Goal: Communication & Community: Share content

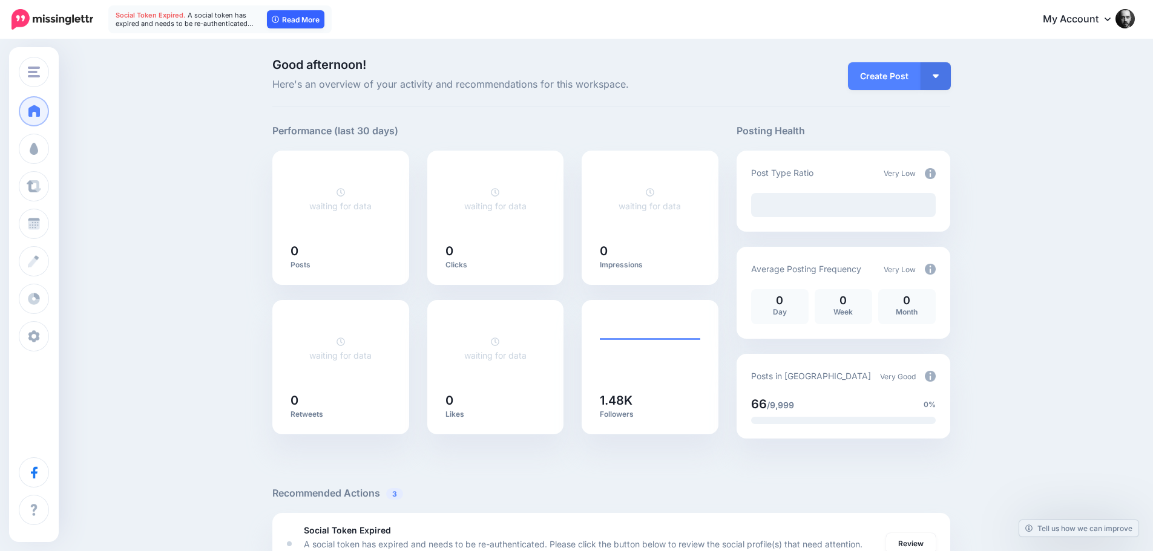
click at [277, 16] on icon at bounding box center [275, 19] width 7 height 7
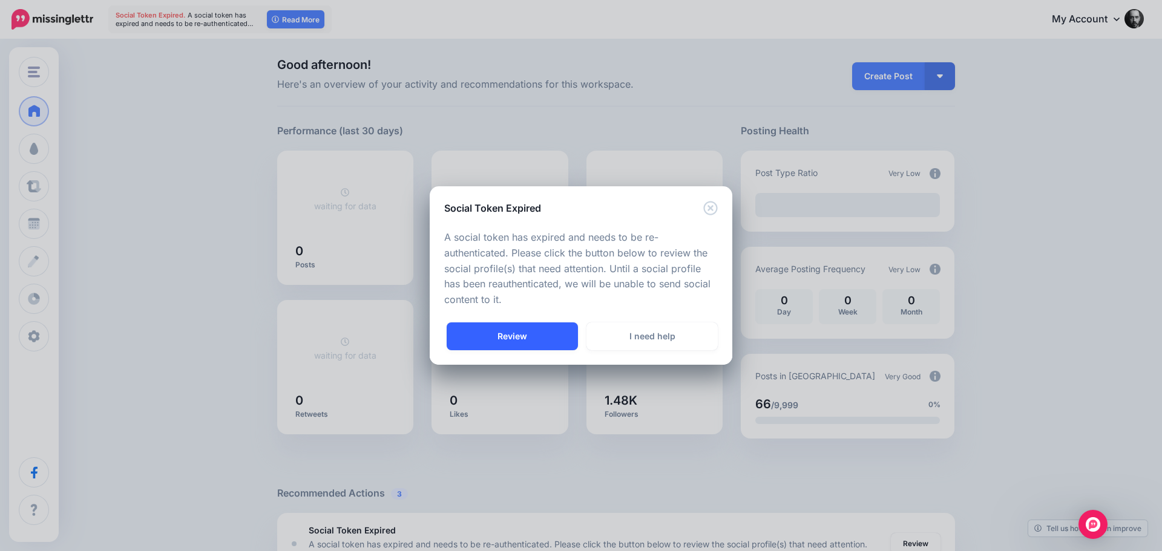
click at [544, 337] on link "Review" at bounding box center [512, 337] width 131 height 28
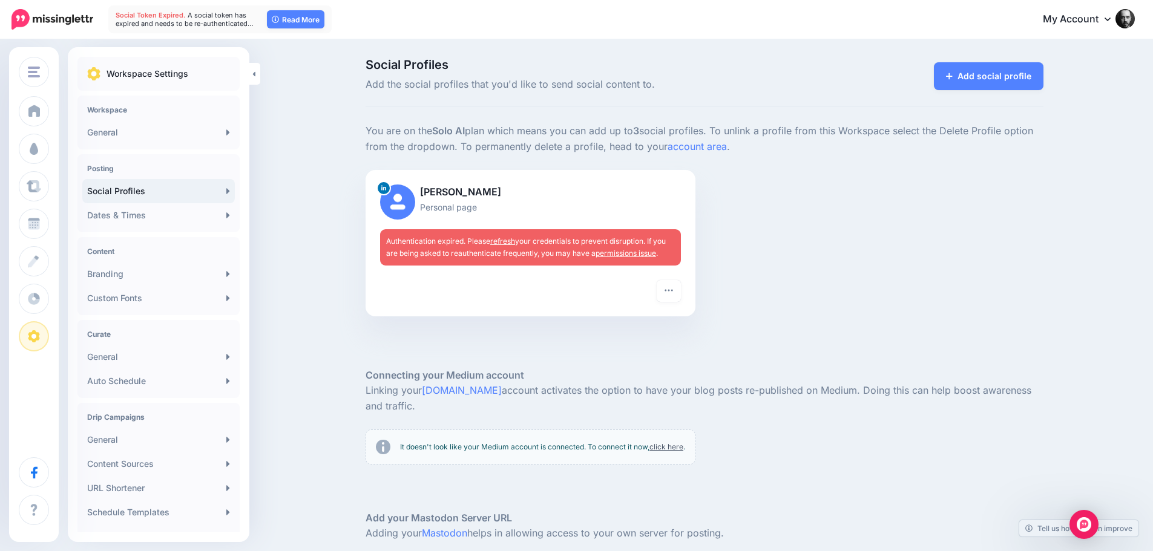
click at [498, 238] on link "refresh" at bounding box center [502, 241] width 25 height 9
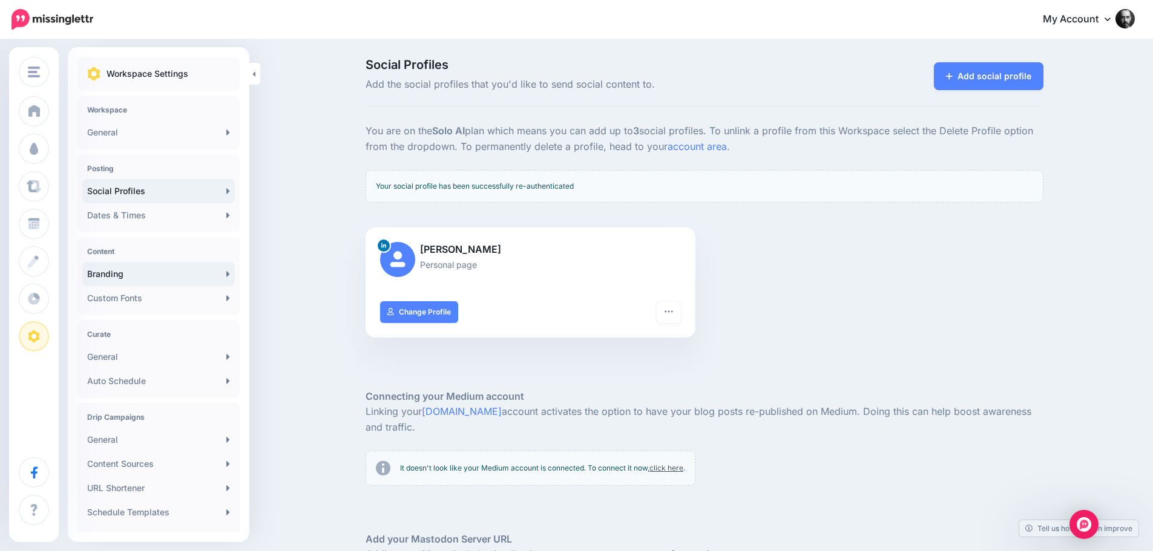
click at [111, 267] on link "Branding" at bounding box center [158, 274] width 153 height 24
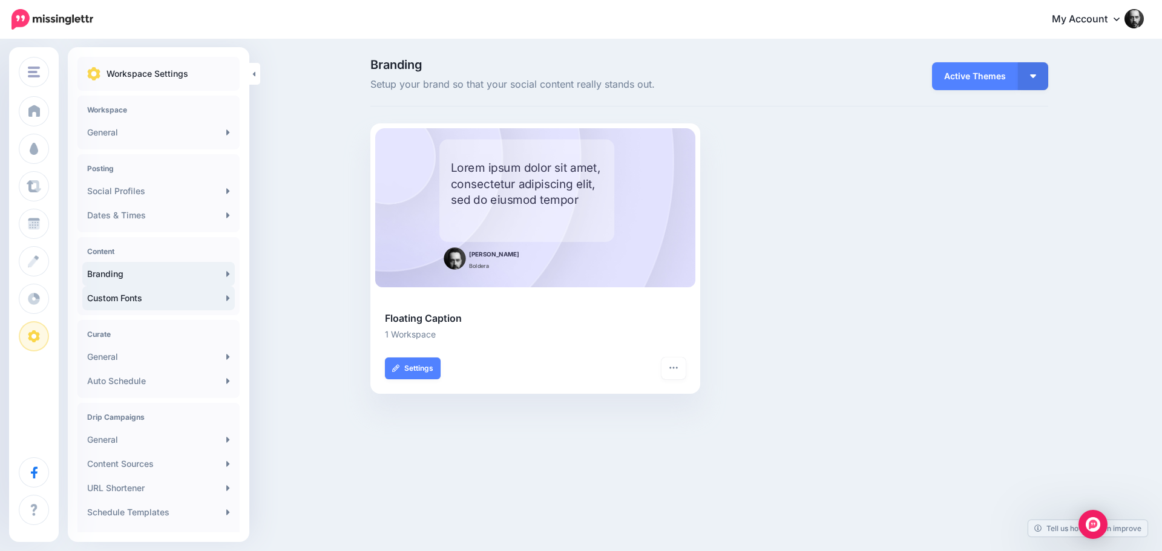
click at [108, 300] on link "Custom Fonts" at bounding box center [158, 298] width 153 height 24
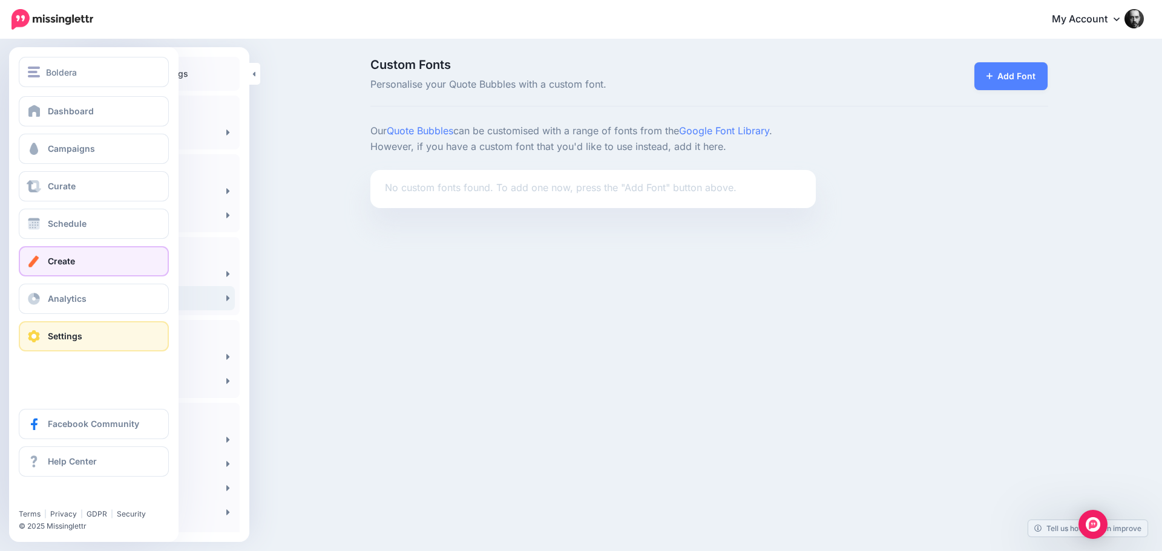
click at [52, 252] on link "Create" at bounding box center [94, 261] width 150 height 30
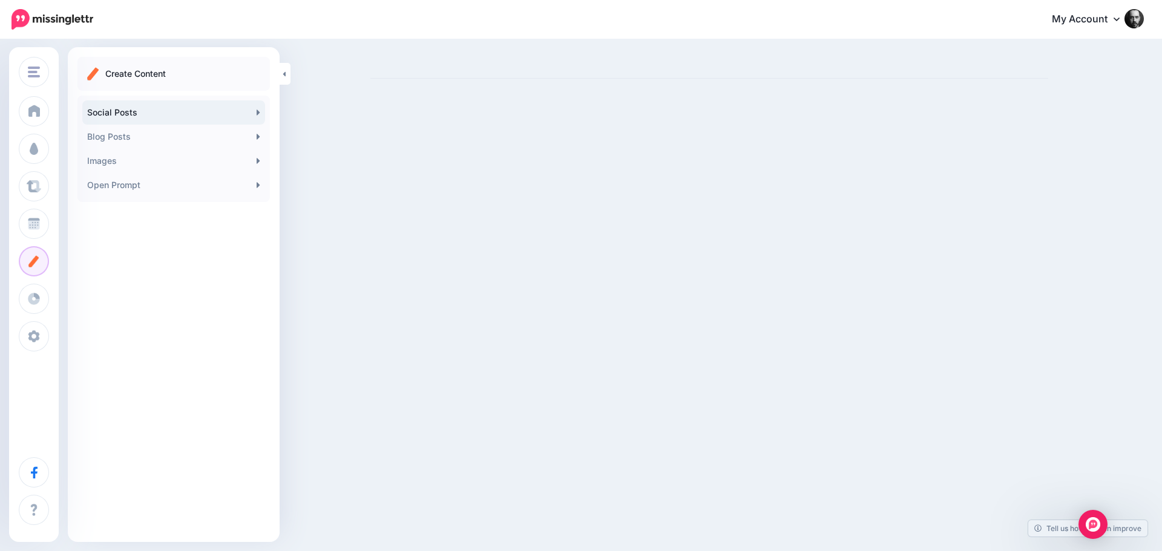
click at [173, 116] on link "Social Posts" at bounding box center [173, 112] width 183 height 24
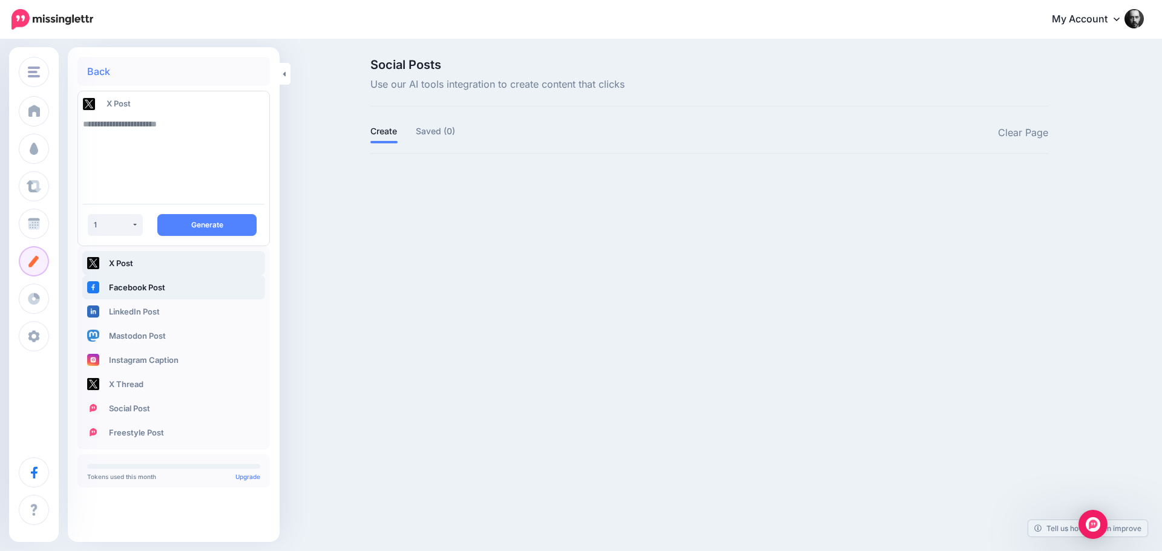
click at [137, 289] on link "Facebook Post" at bounding box center [173, 287] width 183 height 24
click at [154, 303] on link "LinkedIn Post" at bounding box center [173, 312] width 183 height 24
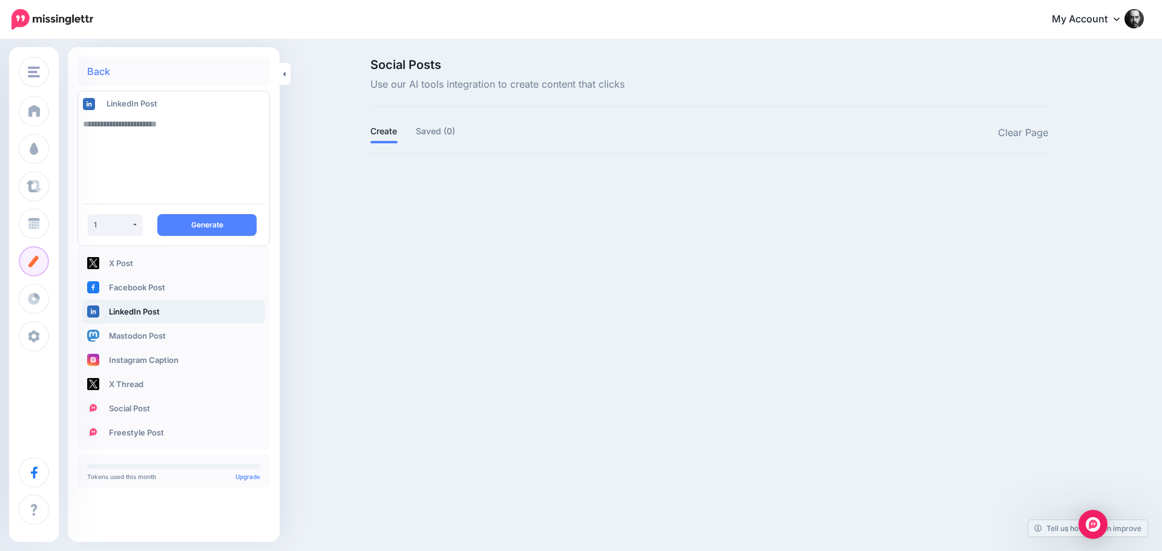
click at [168, 127] on textarea at bounding box center [174, 153] width 182 height 82
paste textarea "**********"
type textarea "**********"
click at [215, 219] on button "Generate" at bounding box center [206, 225] width 99 height 22
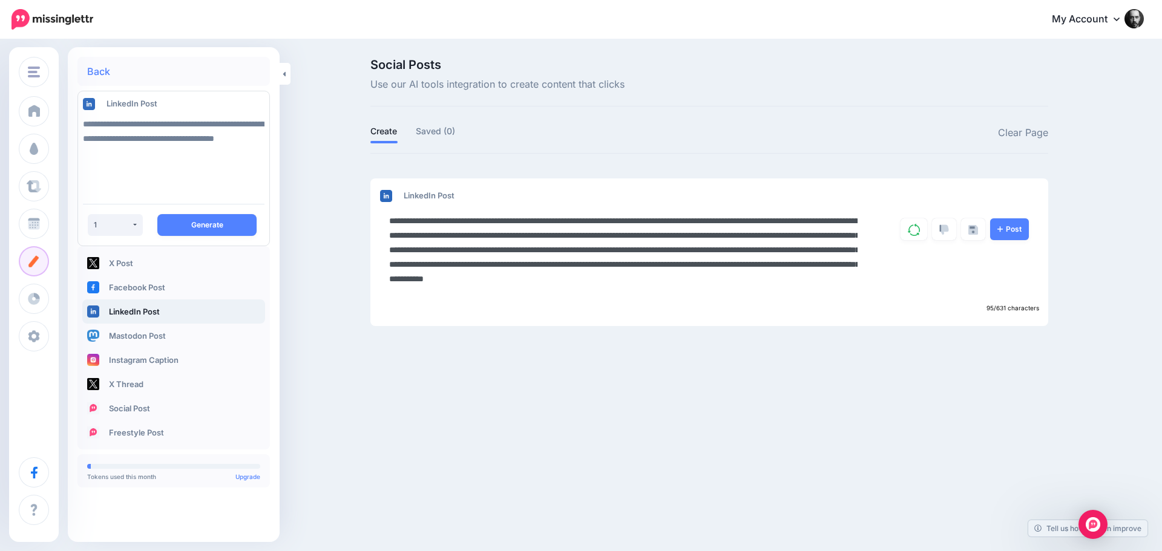
click at [613, 265] on textarea "**********" at bounding box center [623, 257] width 469 height 87
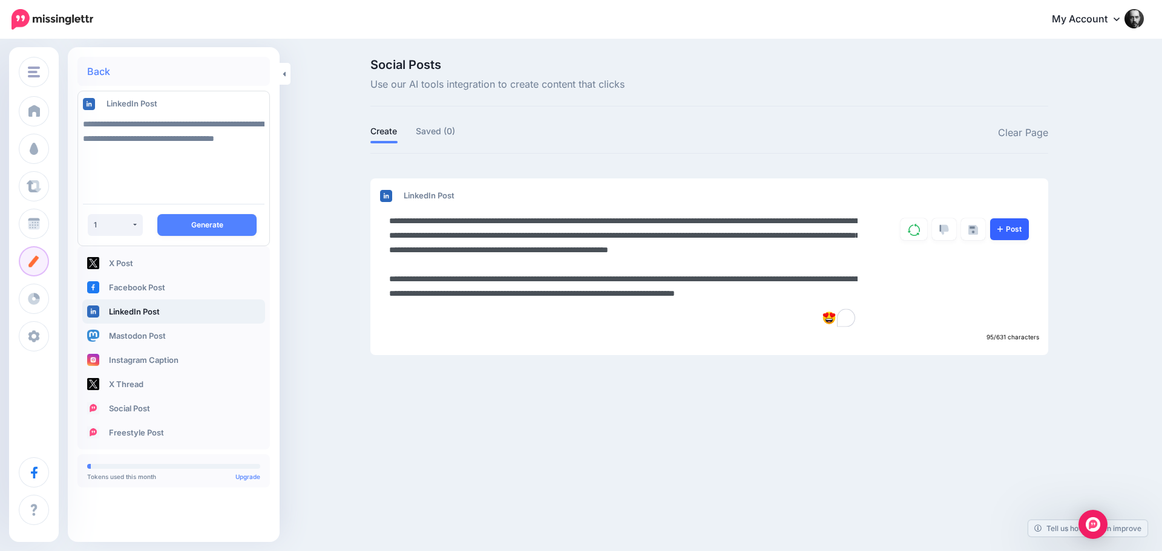
type textarea "**********"
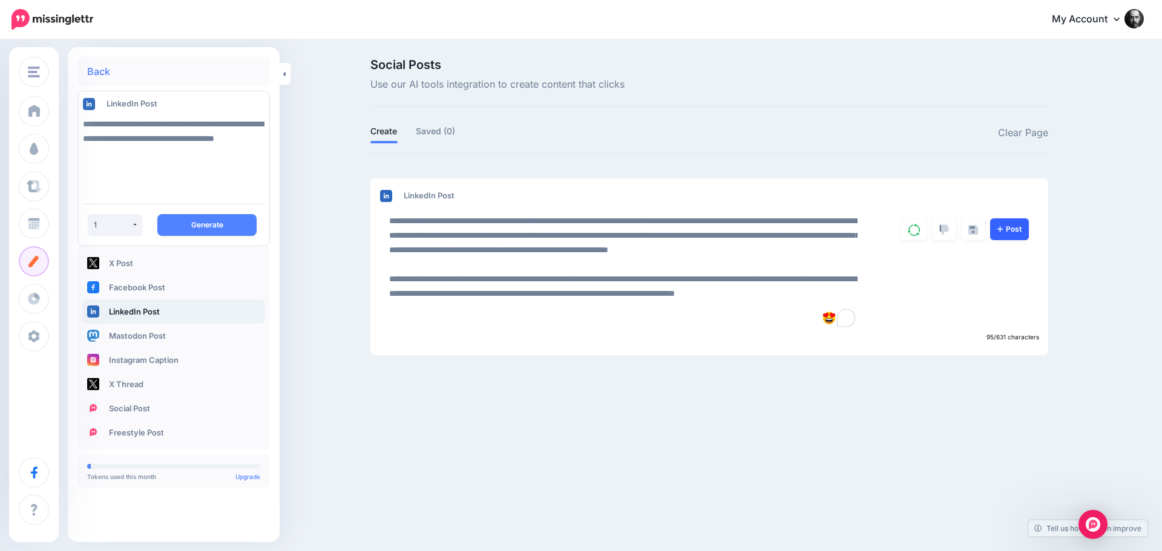
click at [1018, 225] on link "Post" at bounding box center [1009, 230] width 39 height 22
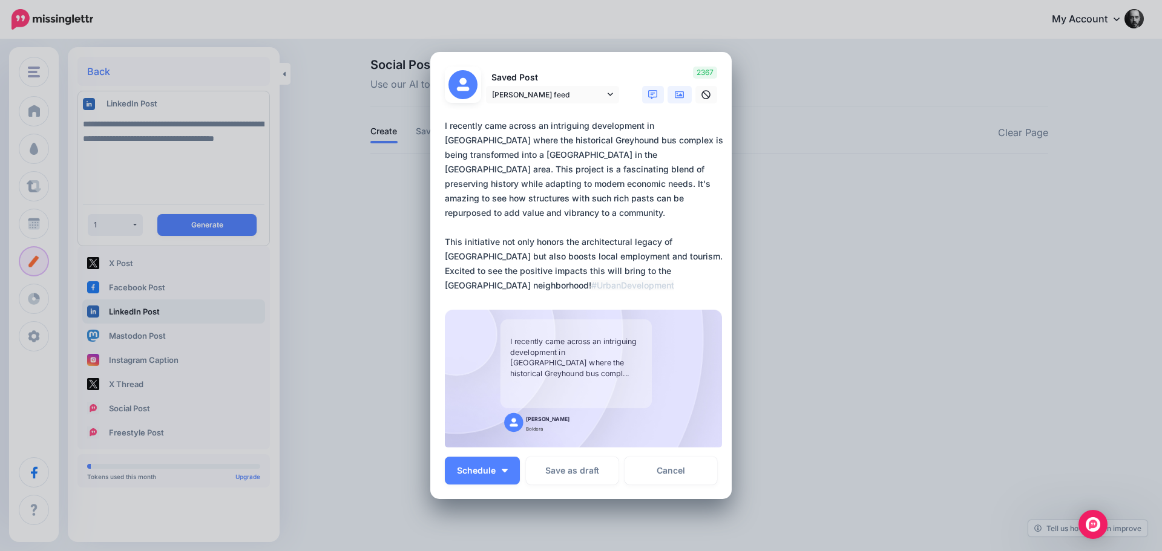
click at [679, 92] on icon at bounding box center [680, 94] width 10 height 7
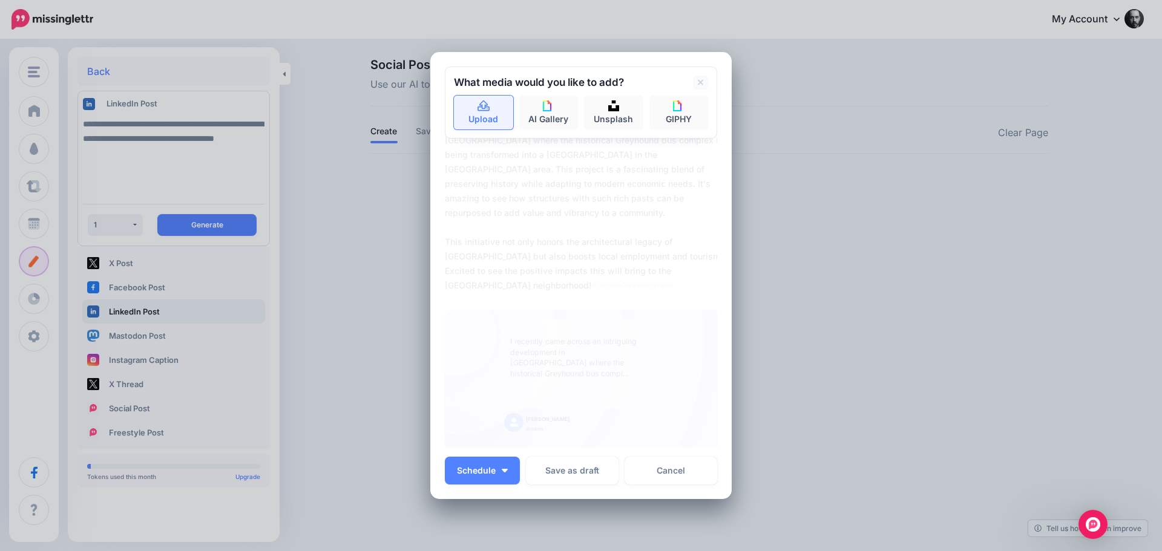
click at [487, 113] on link "Upload" at bounding box center [483, 113] width 59 height 34
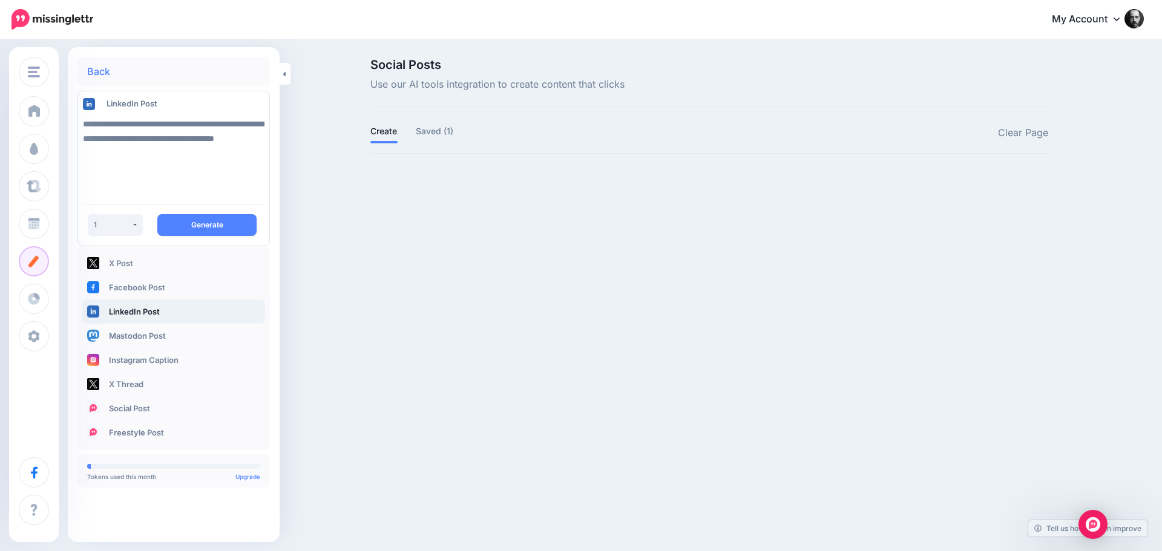
click at [458, 134] on ul "Create Saved (1)" at bounding box center [539, 133] width 339 height 20
click at [446, 133] on link "Saved (1)" at bounding box center [435, 131] width 38 height 15
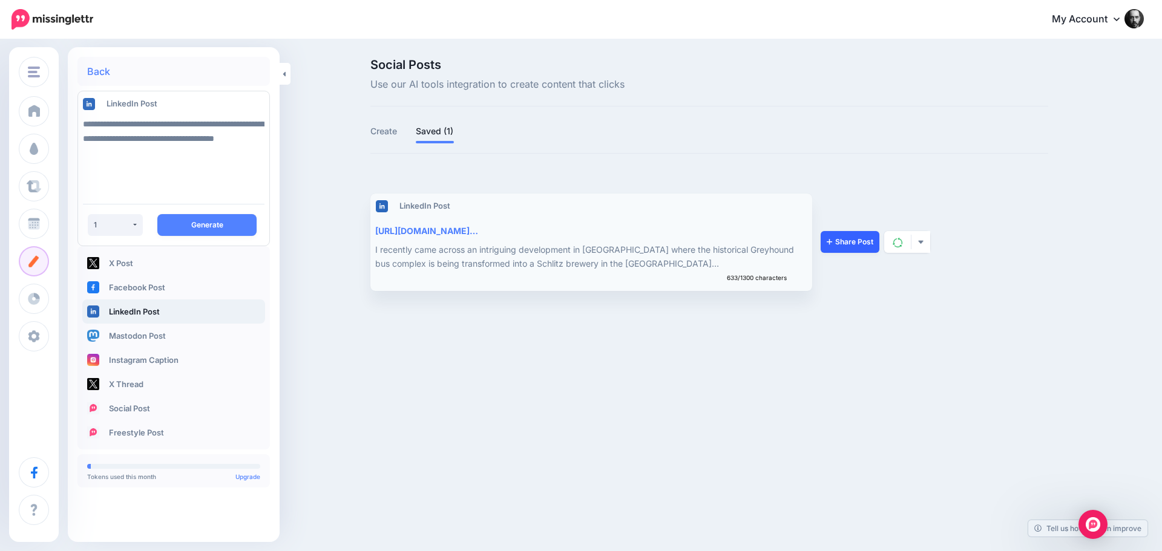
click at [836, 248] on link "Share Post" at bounding box center [850, 242] width 59 height 22
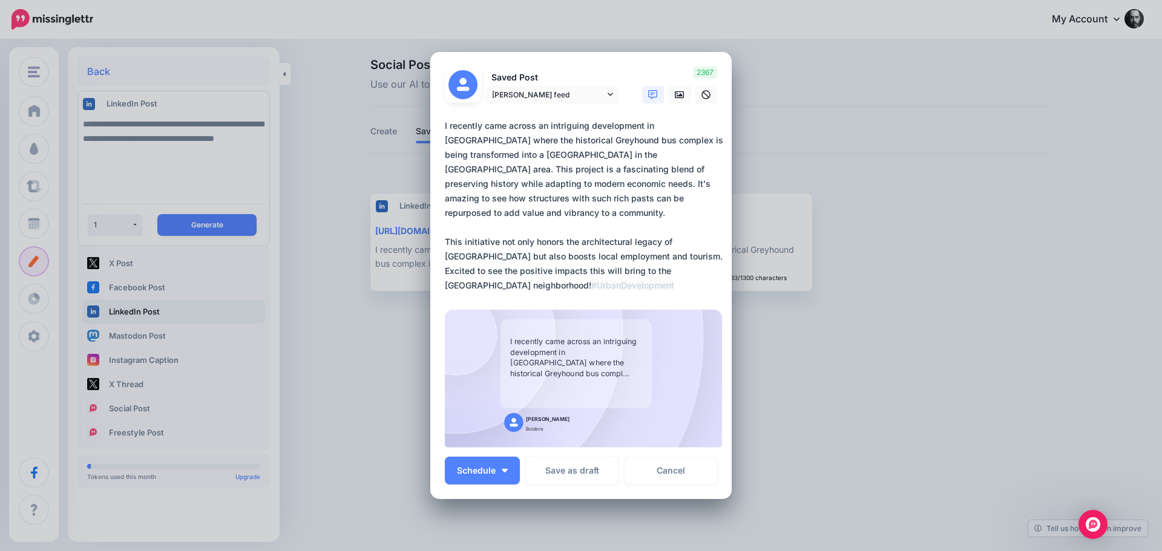
click at [655, 94] on link at bounding box center [653, 95] width 22 height 18
click at [675, 93] on icon at bounding box center [680, 95] width 10 height 10
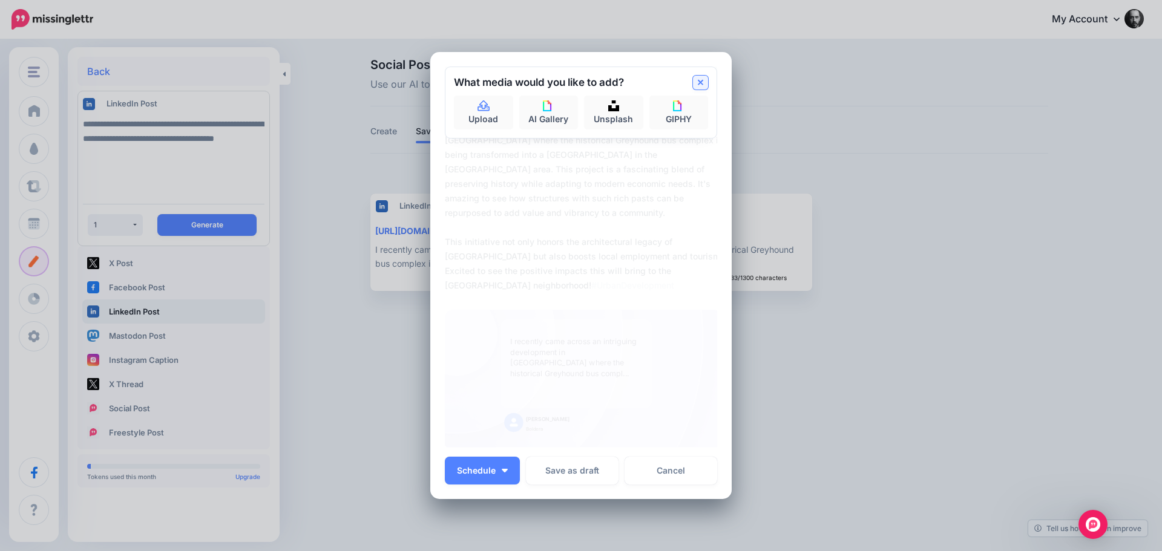
click at [693, 85] on link at bounding box center [700, 83] width 15 height 14
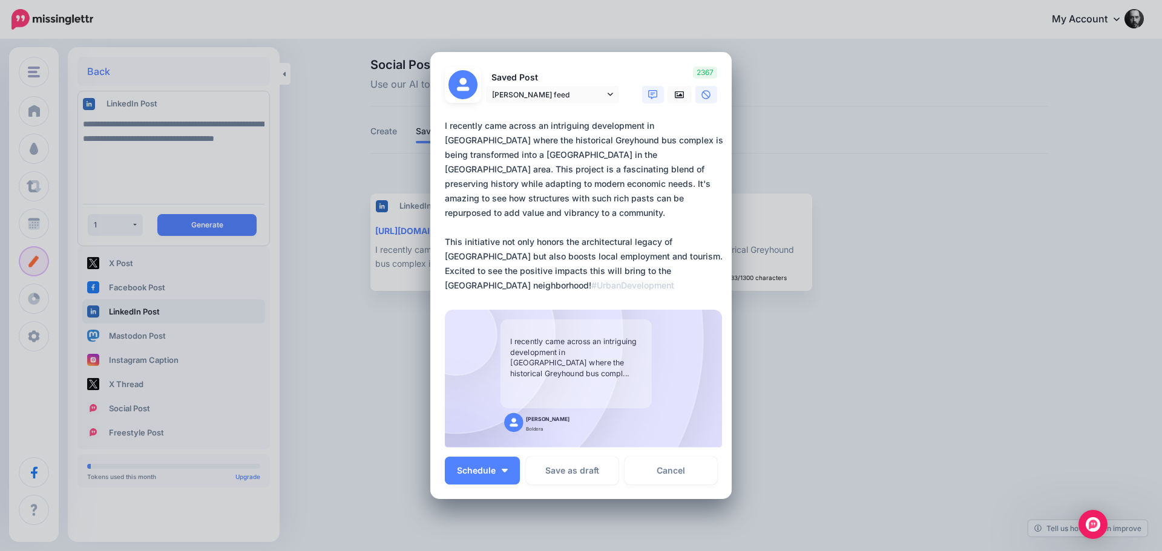
click at [705, 97] on icon at bounding box center [706, 94] width 9 height 9
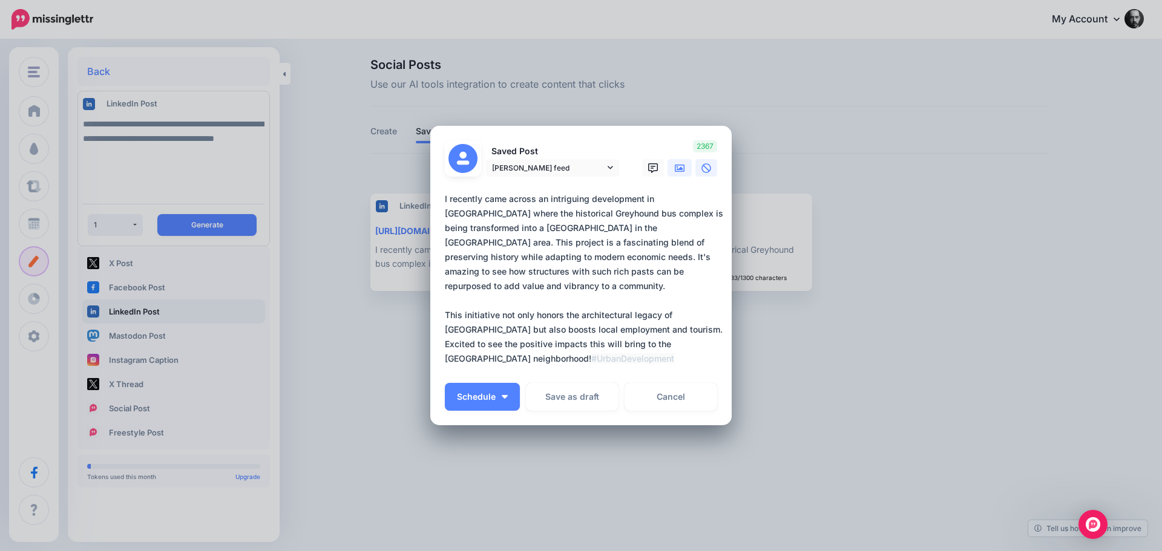
click at [670, 173] on link at bounding box center [680, 168] width 24 height 18
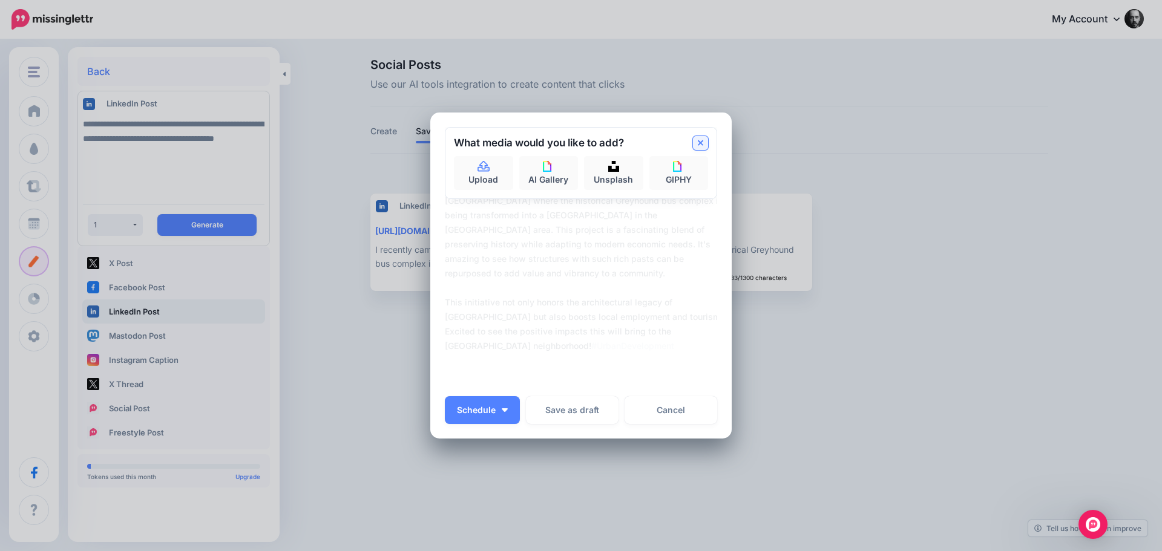
click at [699, 144] on icon at bounding box center [701, 144] width 6 height 10
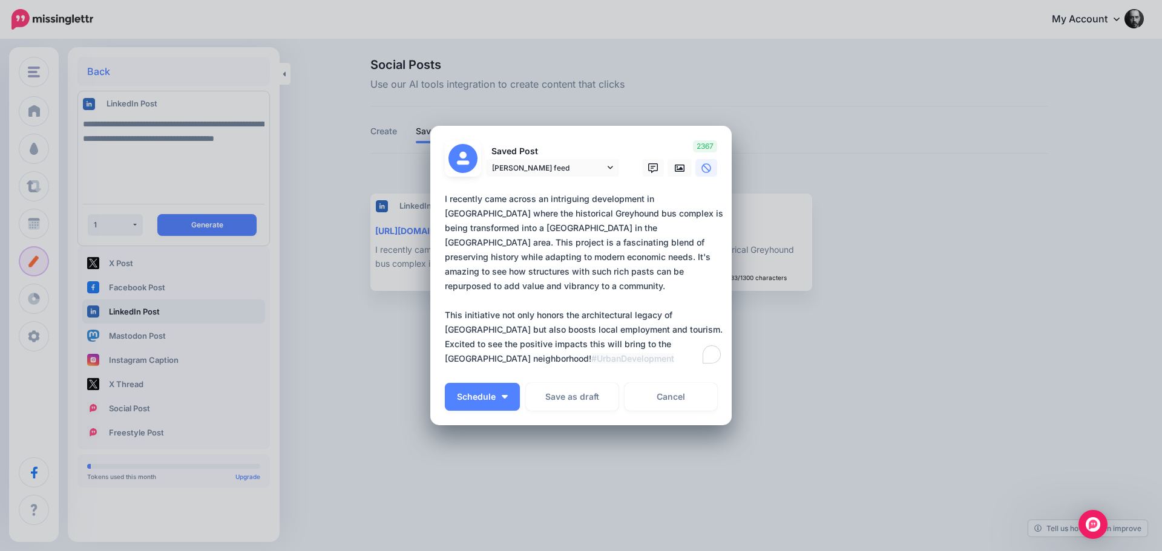
click at [445, 198] on textarea "**********" at bounding box center [584, 279] width 278 height 174
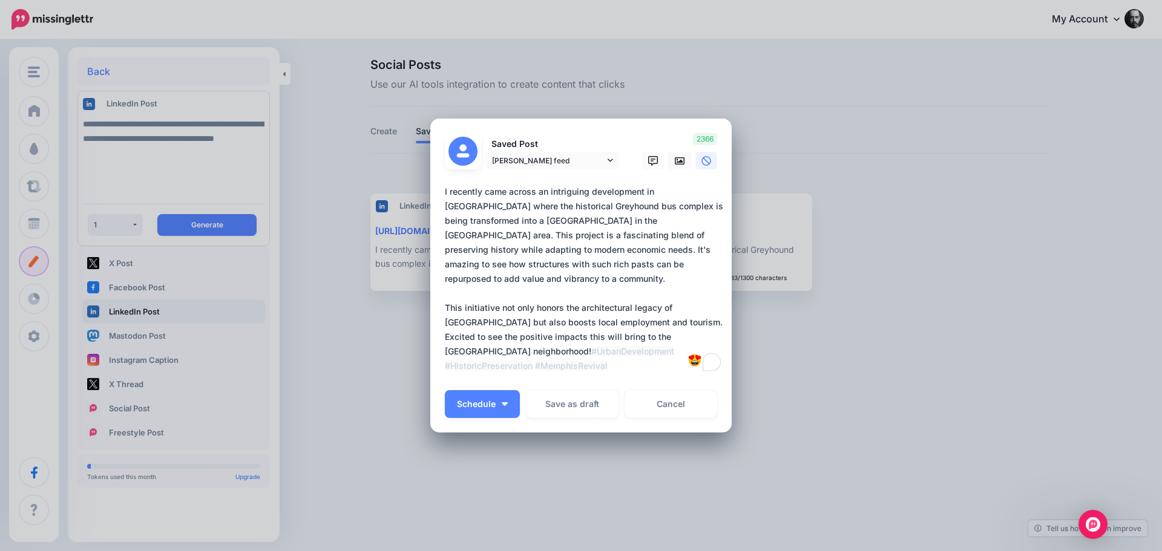
click at [455, 196] on textarea "**********" at bounding box center [584, 279] width 278 height 189
paste textarea "**********"
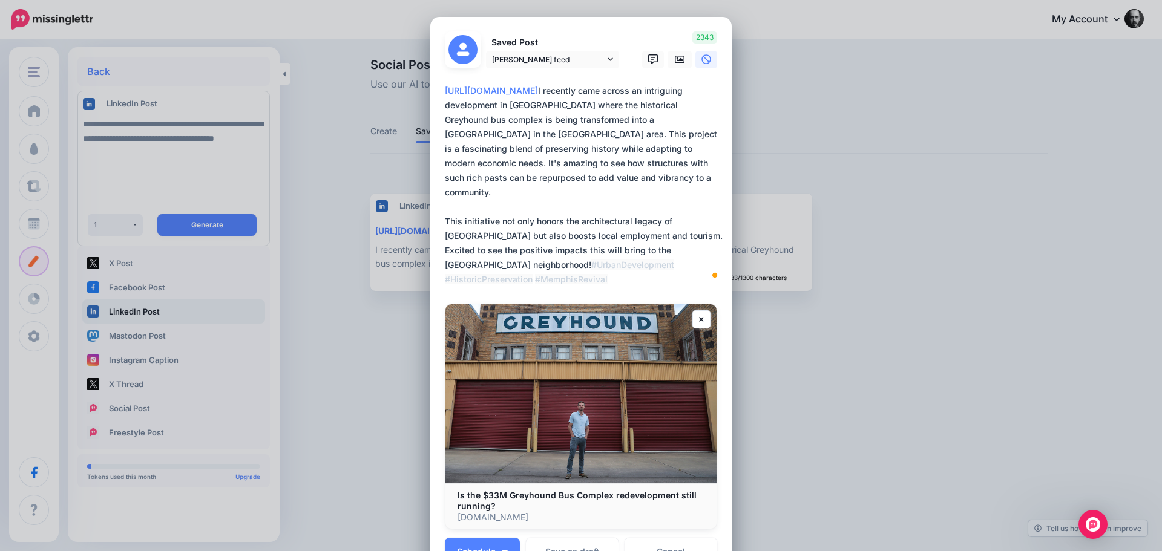
drag, startPoint x: 637, startPoint y: 104, endPoint x: 442, endPoint y: 85, distance: 196.4
click at [445, 85] on textarea "**********" at bounding box center [584, 185] width 278 height 203
type textarea "**********"
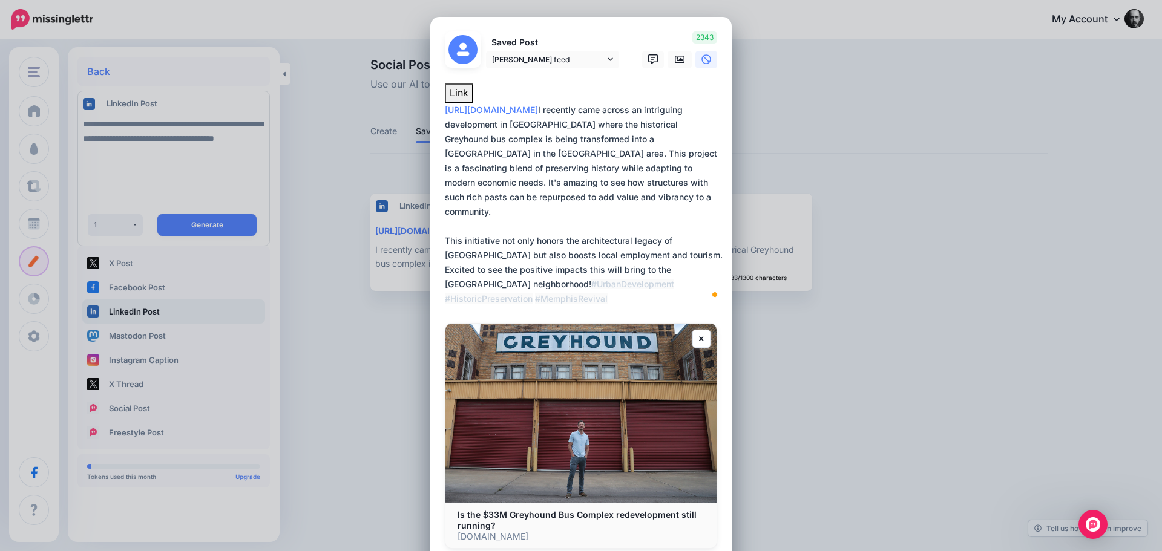
click at [696, 58] on link at bounding box center [707, 60] width 22 height 18
click at [892, 127] on div "Edit Post Loading Saved Post [PERSON_NAME] feed" at bounding box center [581, 275] width 1162 height 551
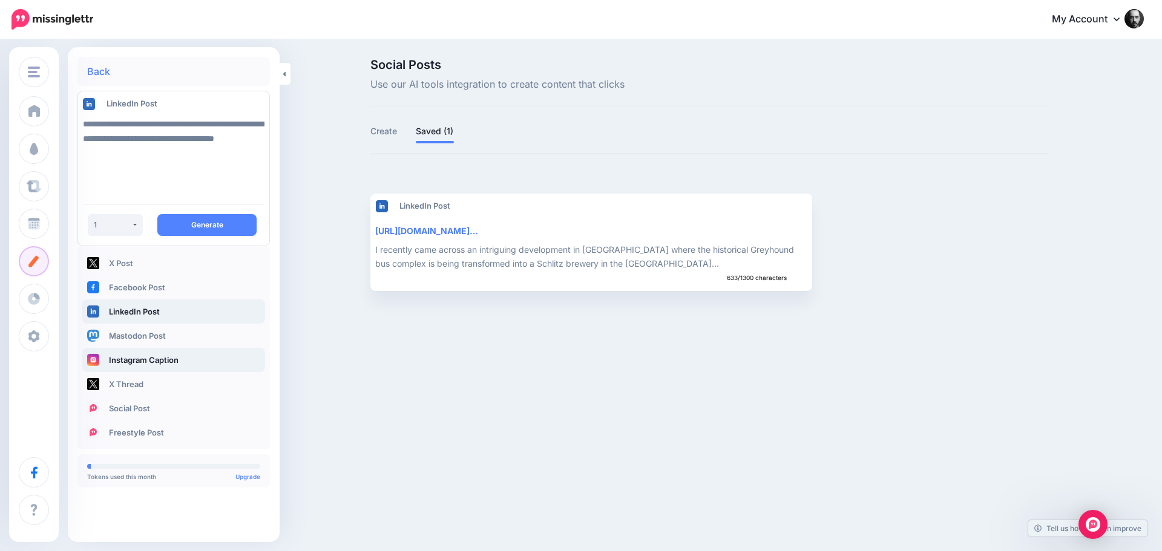
click at [171, 358] on link "Instagram Caption" at bounding box center [173, 360] width 183 height 24
click at [240, 223] on button "Generate" at bounding box center [206, 225] width 99 height 22
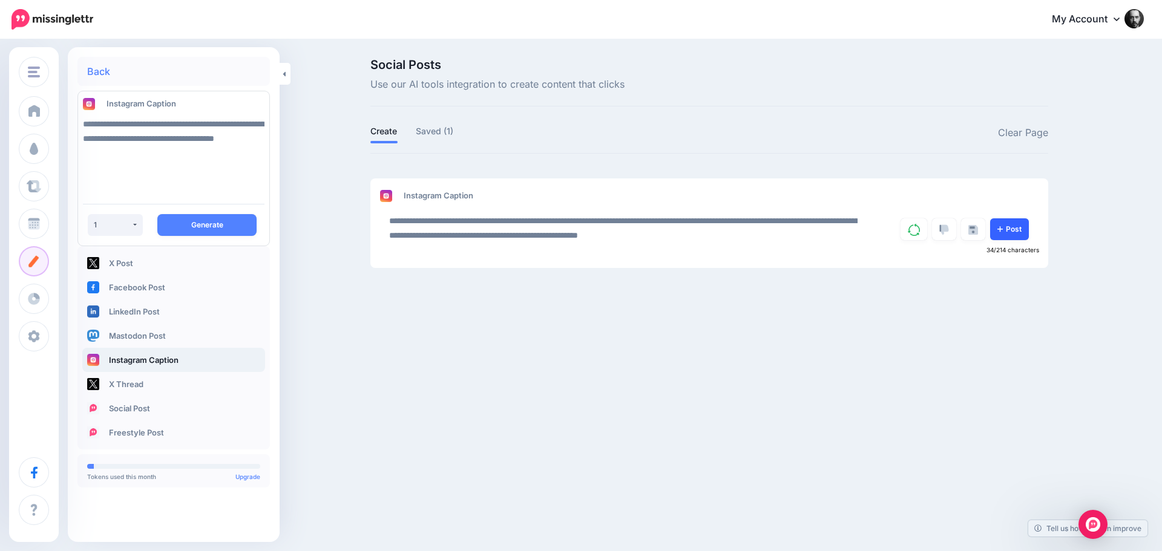
click at [1007, 234] on link "Post" at bounding box center [1009, 230] width 39 height 22
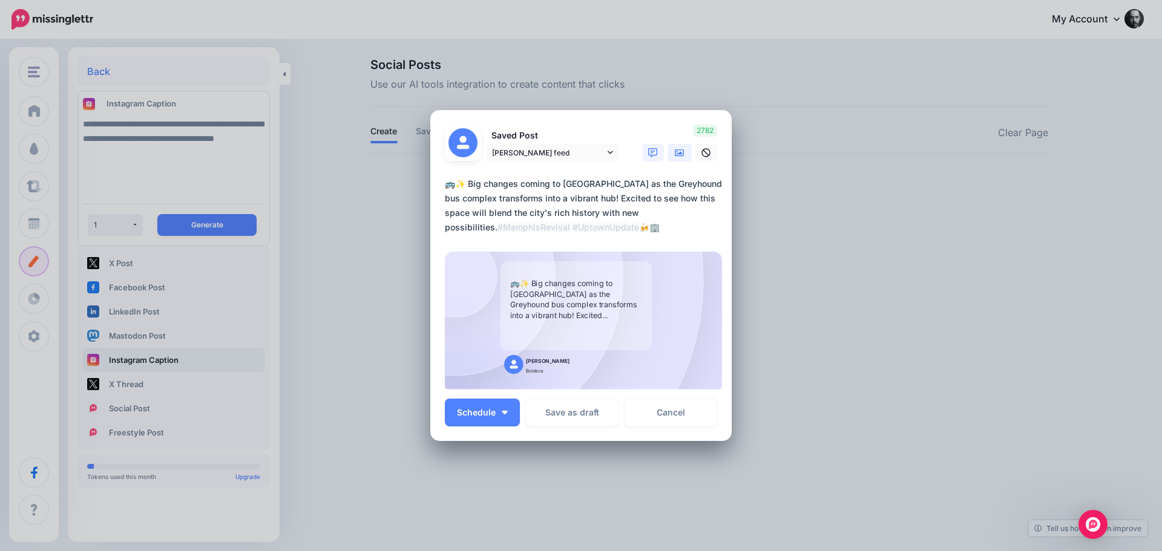
click at [676, 159] on link at bounding box center [680, 153] width 24 height 18
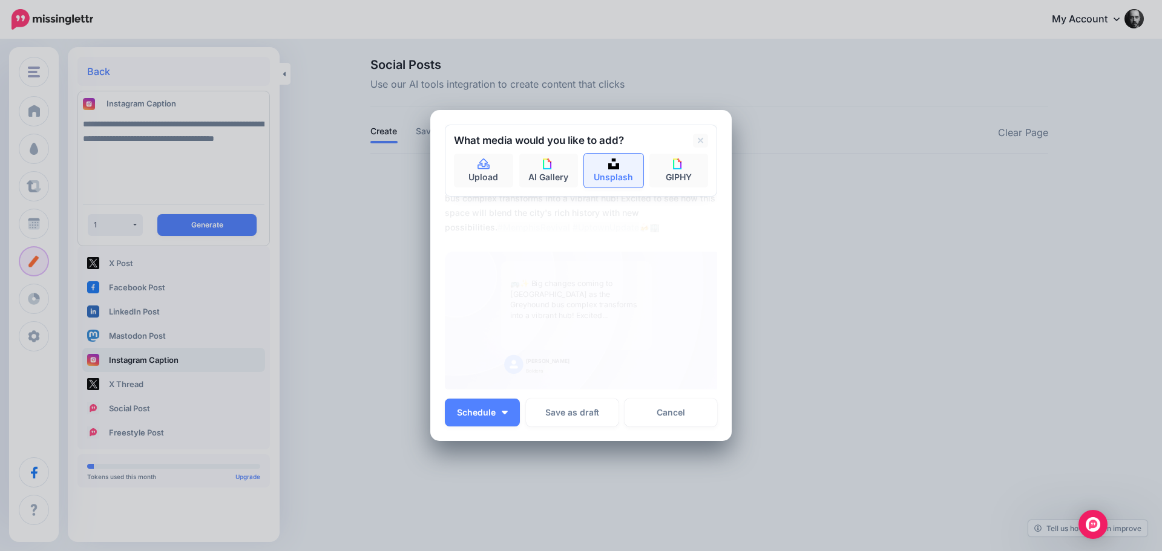
click at [591, 174] on link "Unsplash" at bounding box center [613, 171] width 59 height 34
type input "**********"
click at [686, 154] on button "submit" at bounding box center [697, 166] width 22 height 24
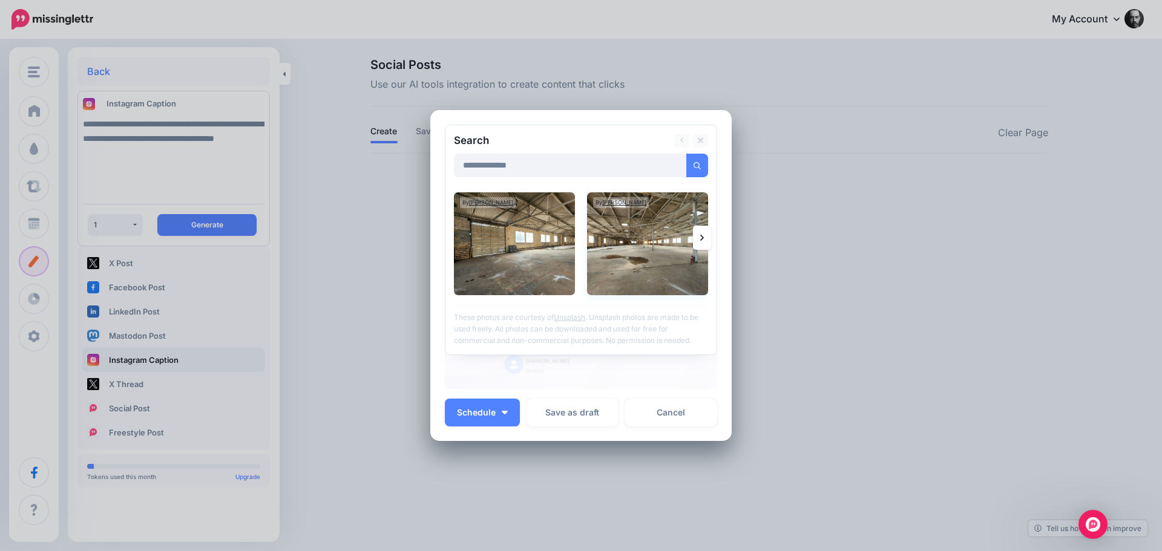
click at [607, 227] on img at bounding box center [647, 244] width 121 height 103
click at [676, 171] on link "Add Media" at bounding box center [682, 166] width 51 height 24
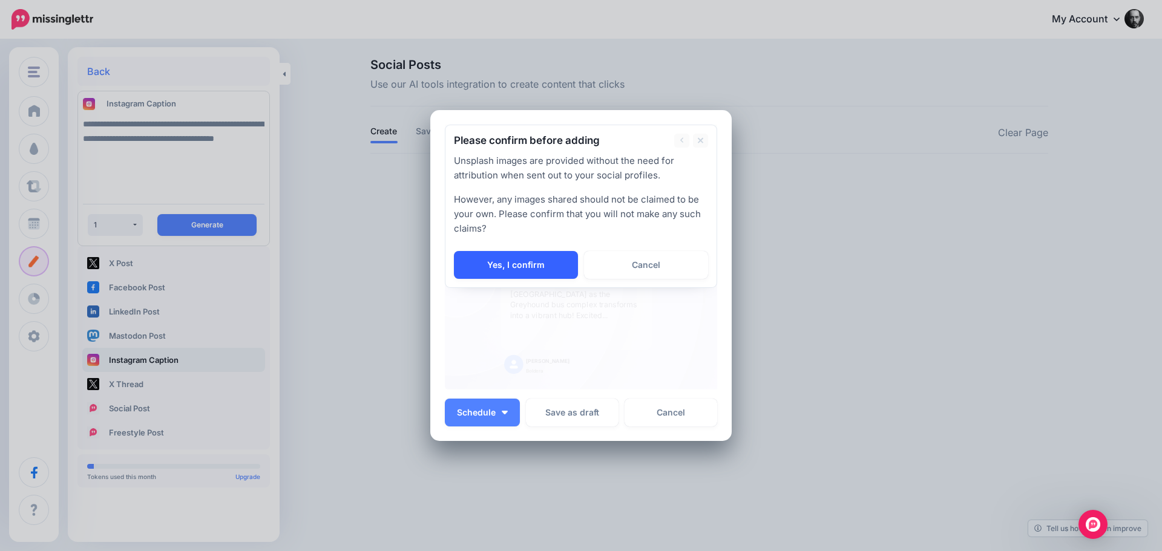
click at [526, 272] on link "Yes, I confirm" at bounding box center [516, 265] width 124 height 28
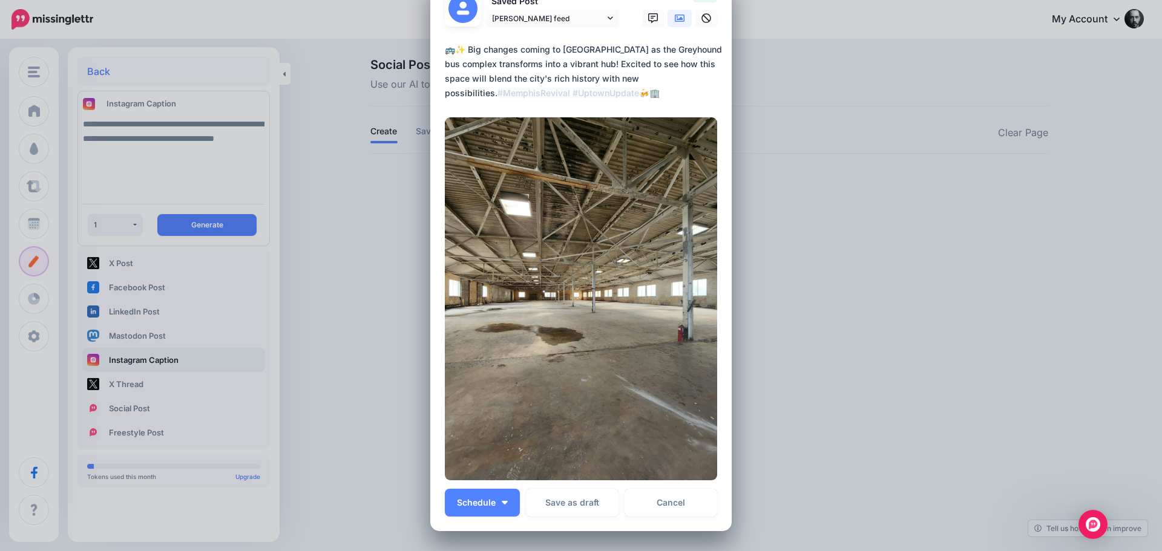
scroll to position [121, 0]
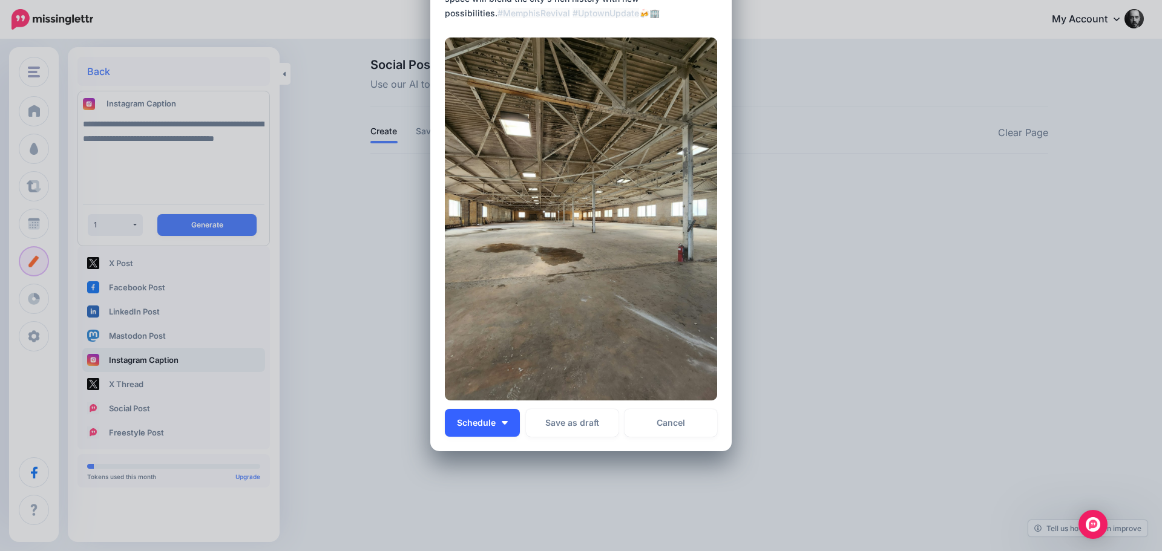
click at [488, 419] on span "Schedule" at bounding box center [476, 423] width 39 height 8
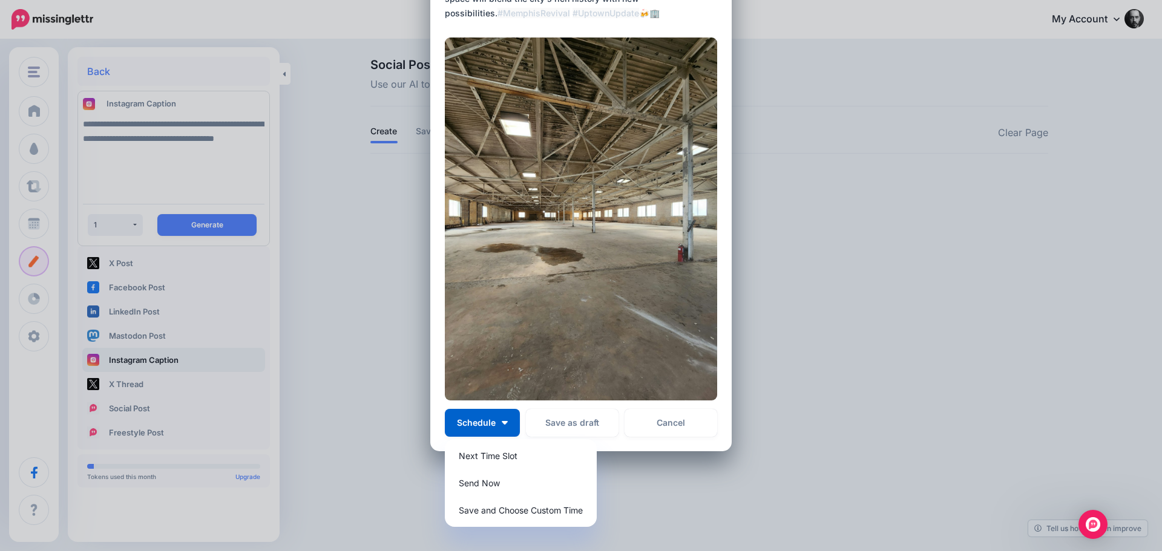
click at [817, 358] on div "Create AI Post Loading Saved Post [PERSON_NAME] feed" at bounding box center [581, 275] width 1162 height 551
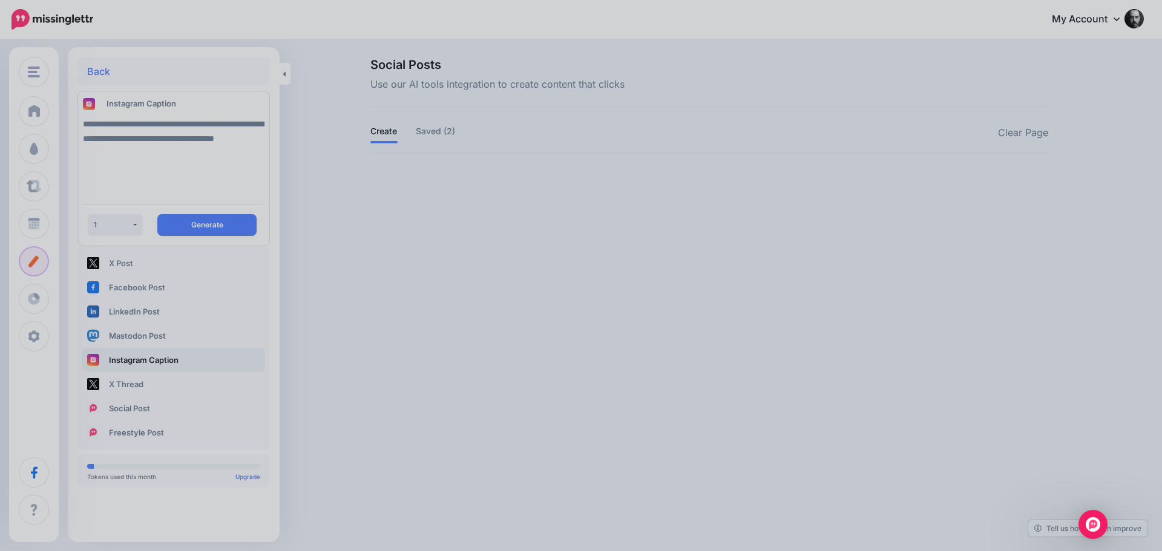
scroll to position [0, 0]
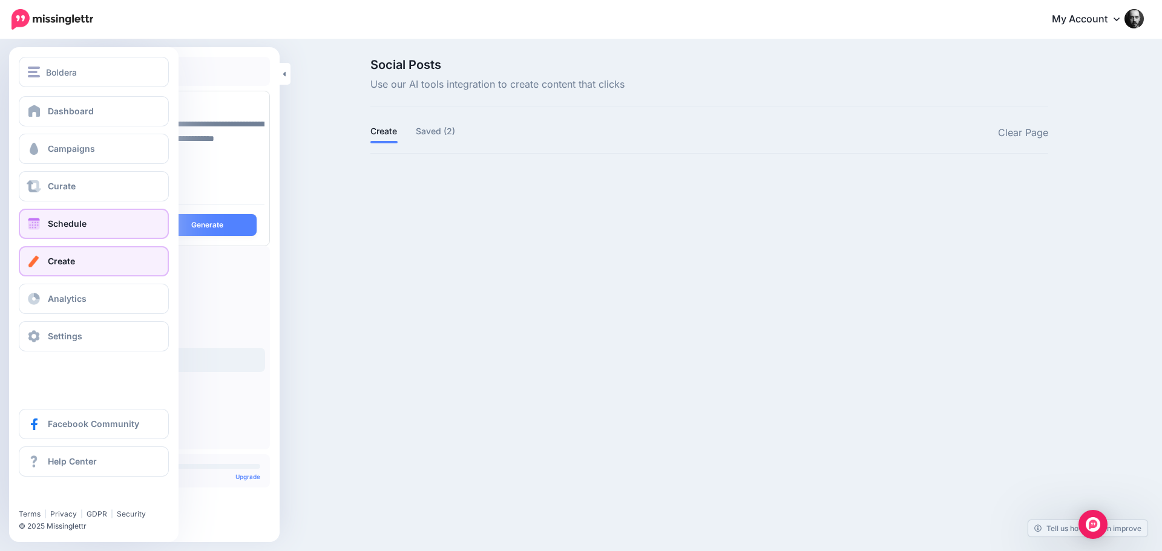
click at [44, 223] on link "Schedule" at bounding box center [94, 224] width 150 height 30
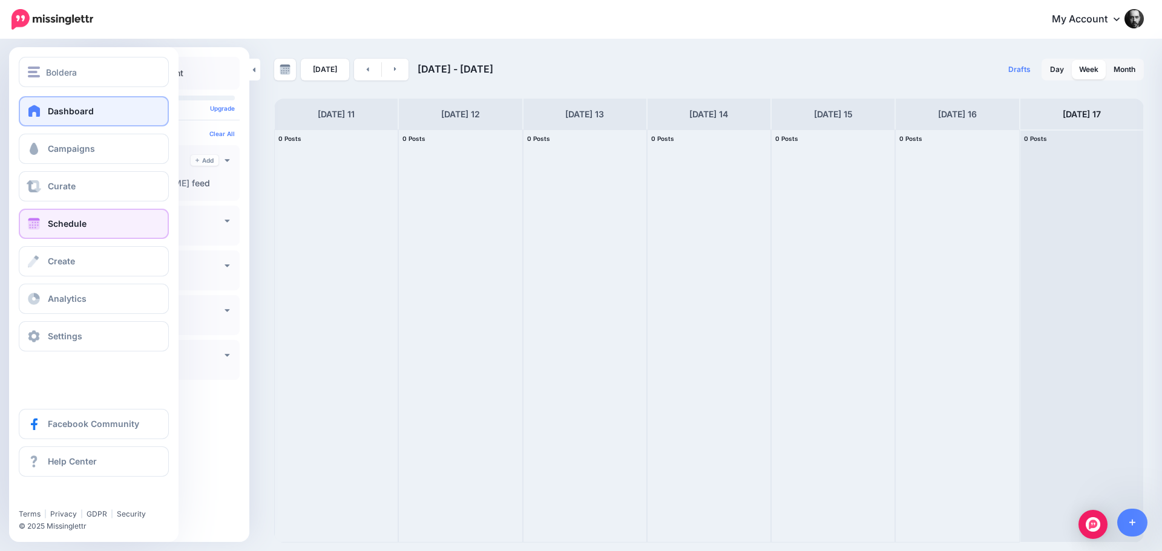
click at [58, 104] on link "Dashboard" at bounding box center [94, 111] width 150 height 30
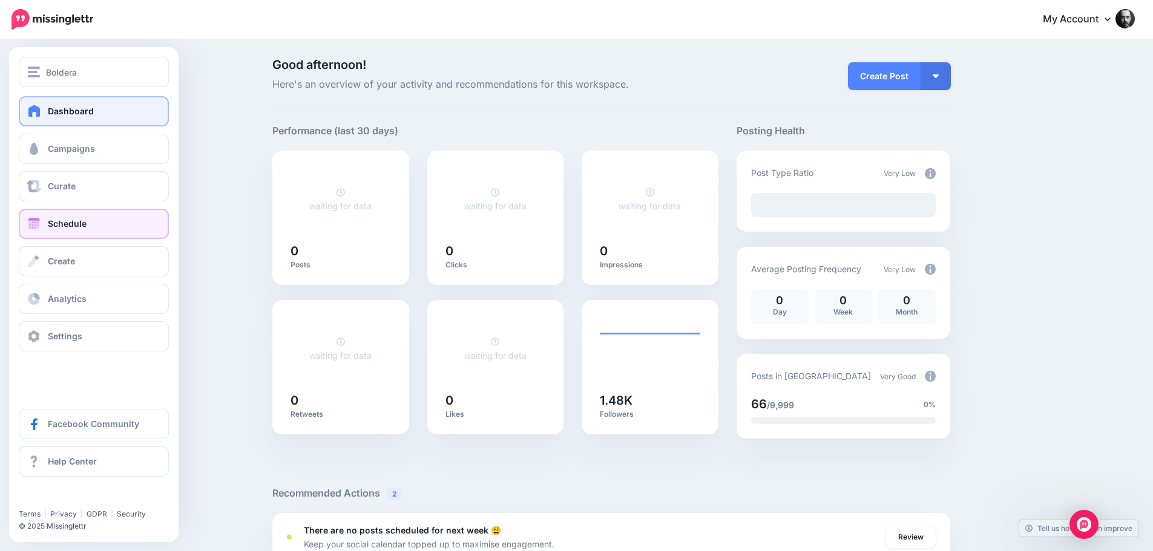
click at [48, 235] on link "Schedule" at bounding box center [94, 224] width 150 height 30
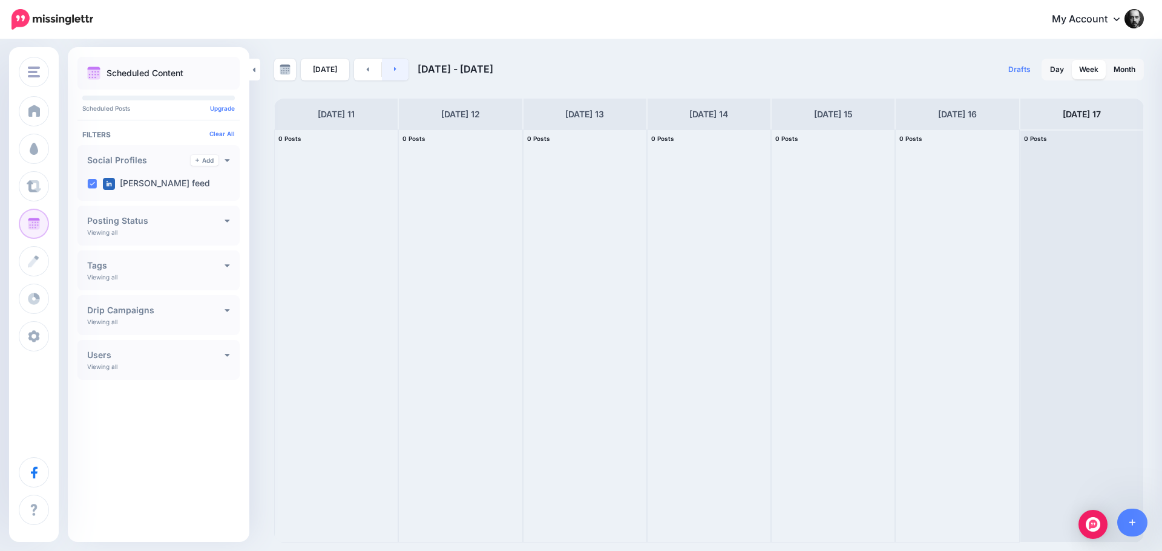
click at [389, 68] on link at bounding box center [395, 70] width 27 height 22
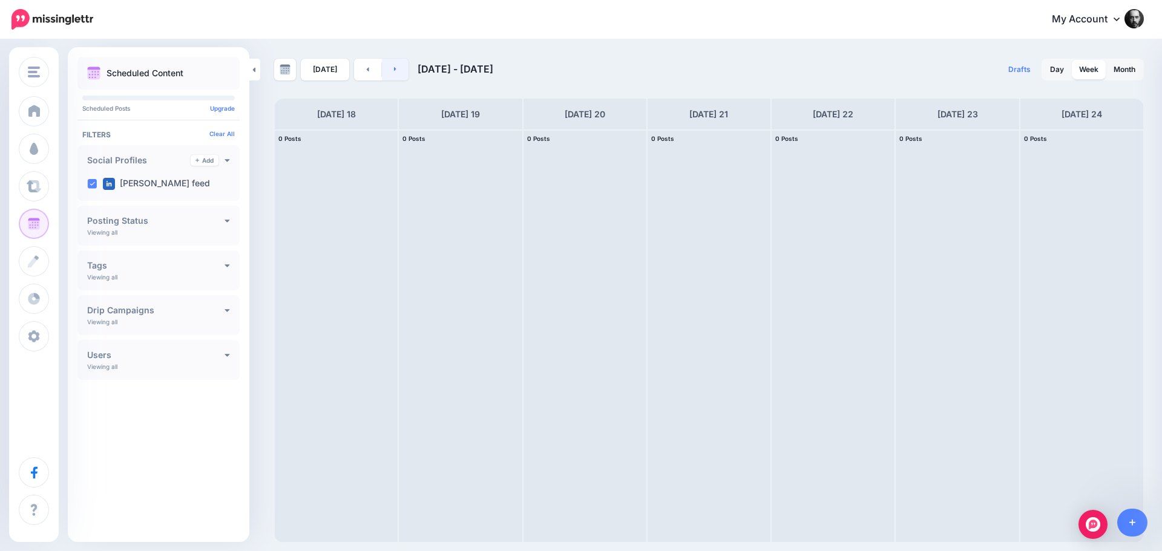
click at [389, 68] on link at bounding box center [395, 70] width 27 height 22
click at [280, 76] on link at bounding box center [285, 70] width 22 height 22
click at [324, 68] on link "Today" at bounding box center [325, 70] width 48 height 22
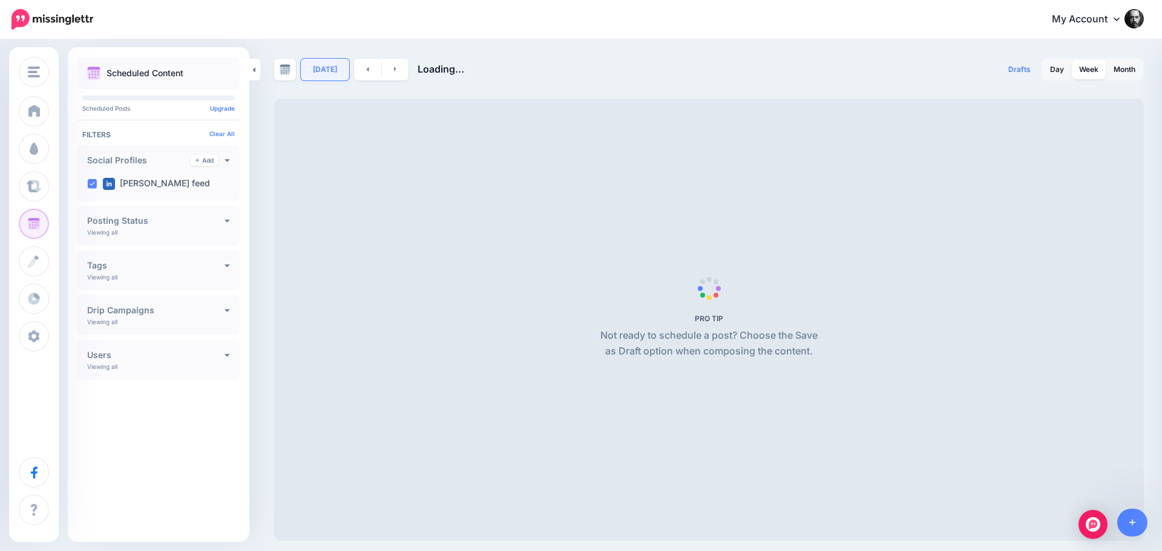
click at [324, 68] on link "Today" at bounding box center [325, 70] width 48 height 22
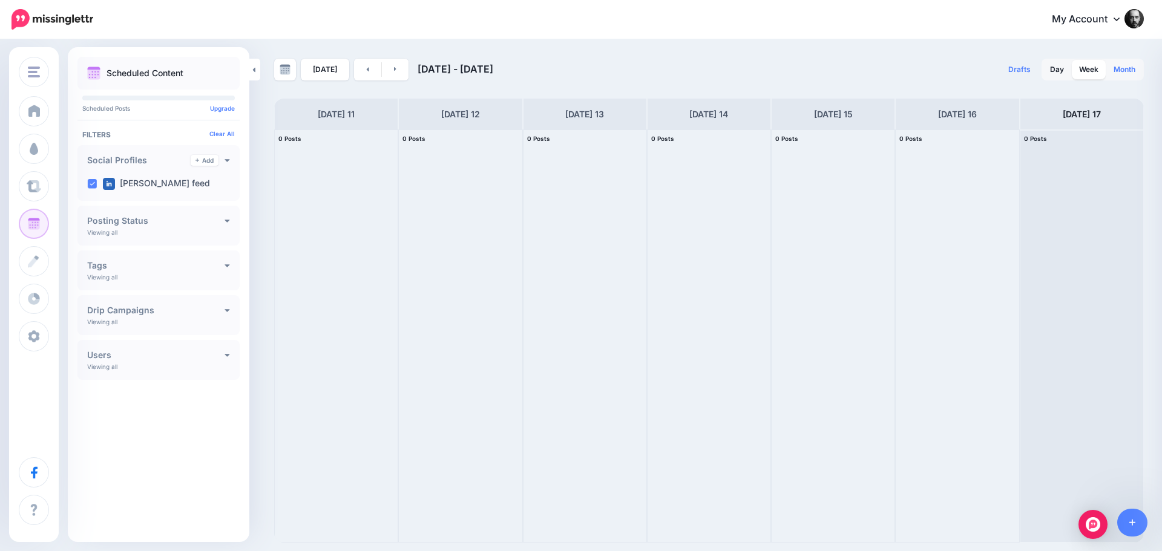
click at [1130, 71] on link "Month" at bounding box center [1125, 69] width 36 height 19
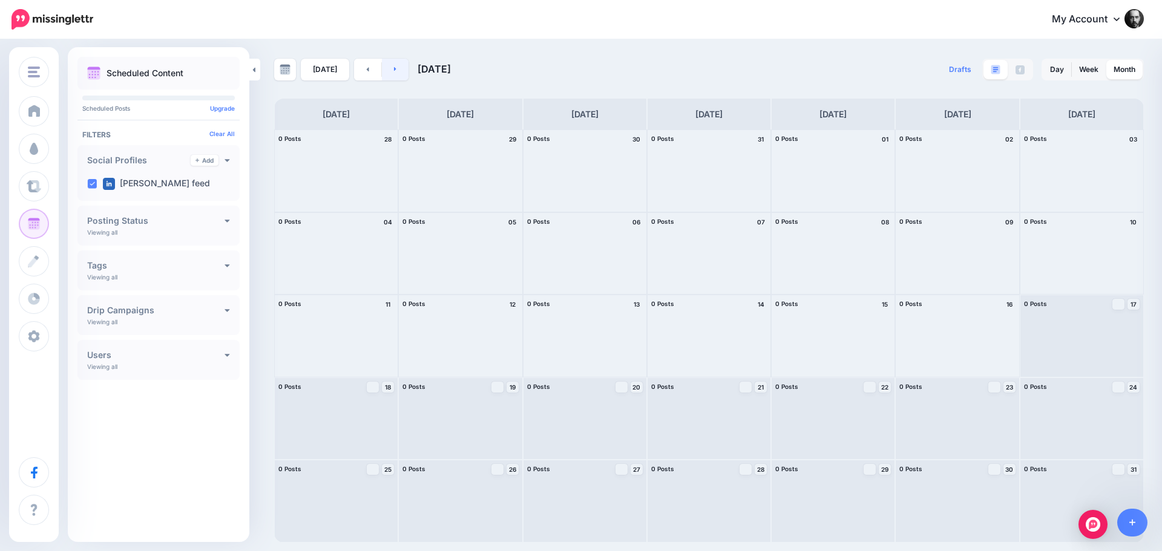
click at [401, 69] on link at bounding box center [395, 70] width 27 height 22
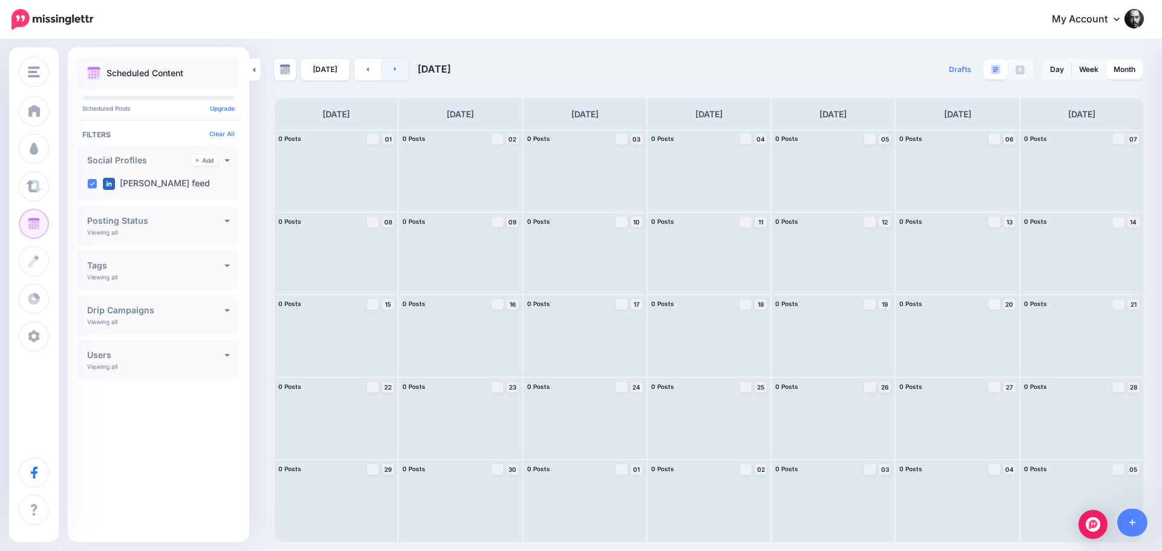
click at [401, 69] on link at bounding box center [395, 70] width 27 height 22
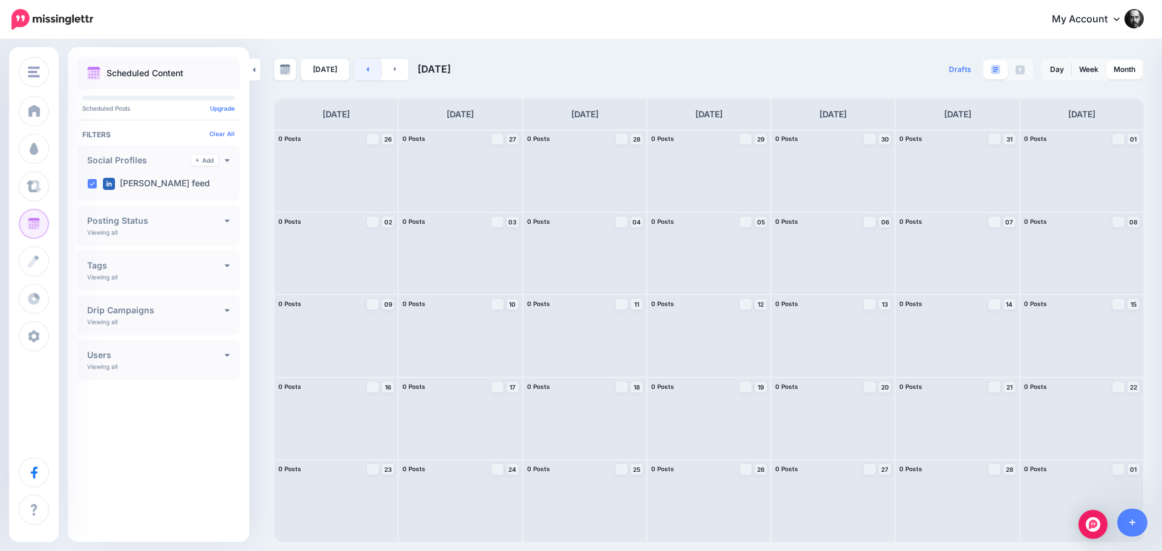
click at [357, 67] on link at bounding box center [367, 70] width 27 height 22
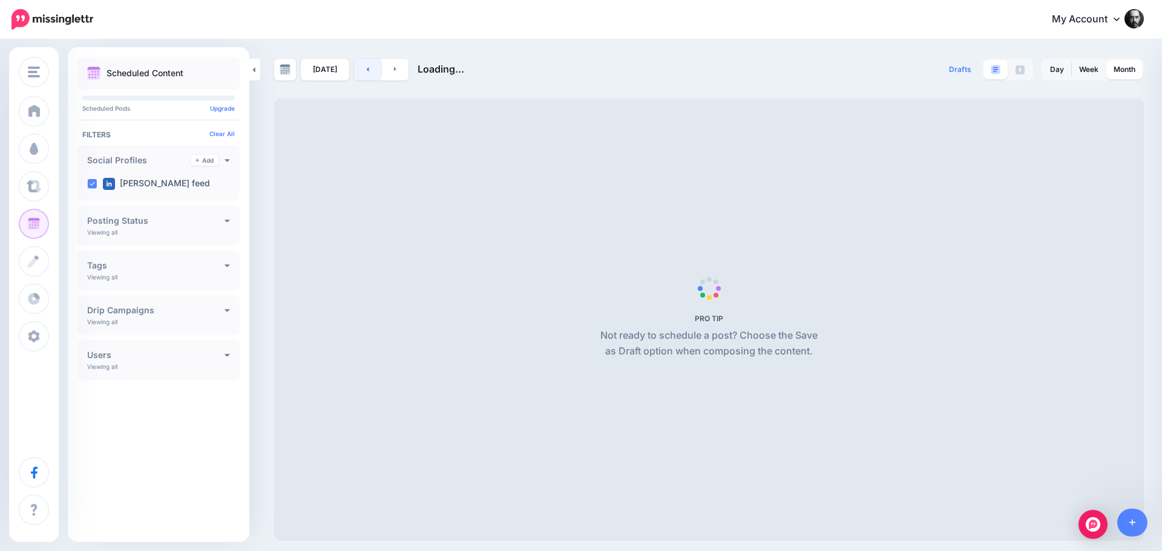
click at [357, 67] on link at bounding box center [367, 70] width 27 height 22
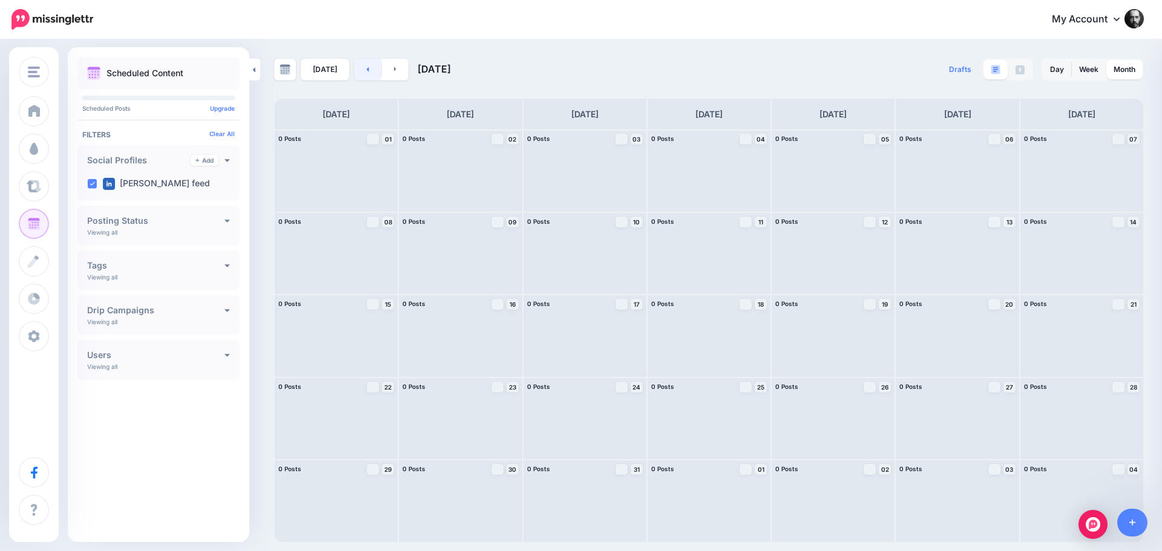
click at [357, 67] on link at bounding box center [367, 70] width 27 height 22
